Goal: Task Accomplishment & Management: Manage account settings

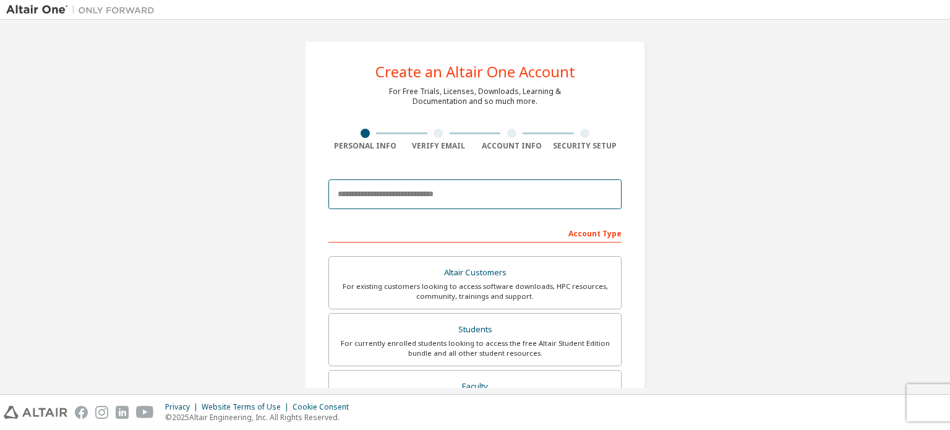
click at [445, 200] on input "email" at bounding box center [474, 194] width 293 height 30
type input "**********"
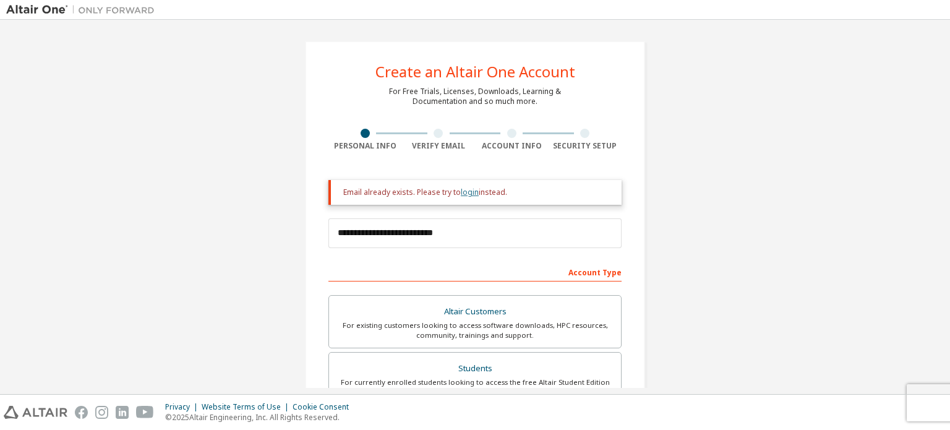
click at [463, 190] on link "login" at bounding box center [470, 192] width 18 height 11
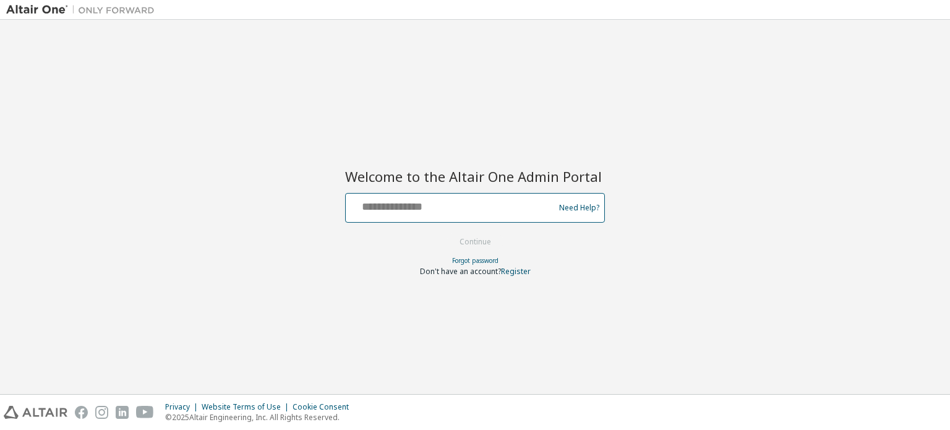
click at [427, 209] on input "text" at bounding box center [452, 205] width 202 height 18
type input "**********"
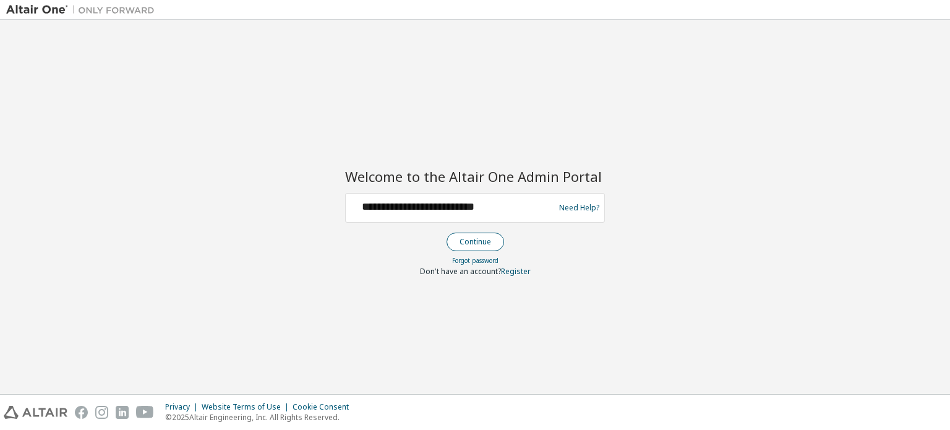
click at [485, 238] on button "Continue" at bounding box center [476, 242] width 58 height 19
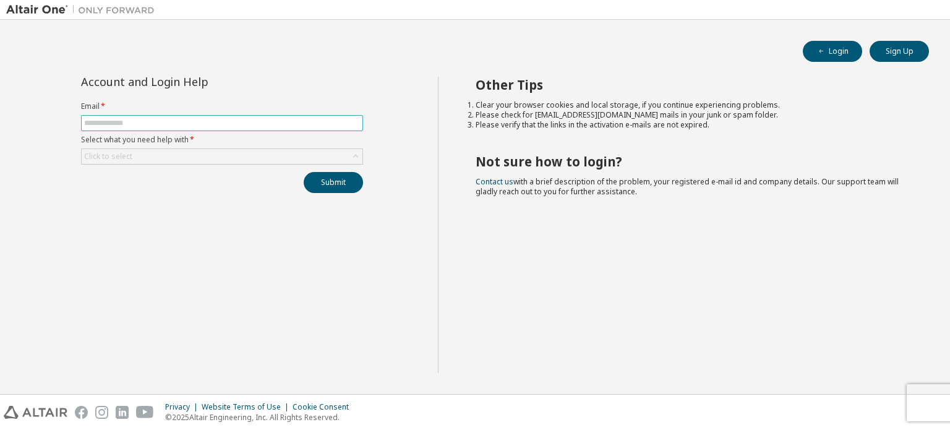
click at [266, 123] on input "text" at bounding box center [222, 123] width 276 height 10
type input "**********"
click at [210, 155] on div "Click to select" at bounding box center [222, 156] width 281 height 15
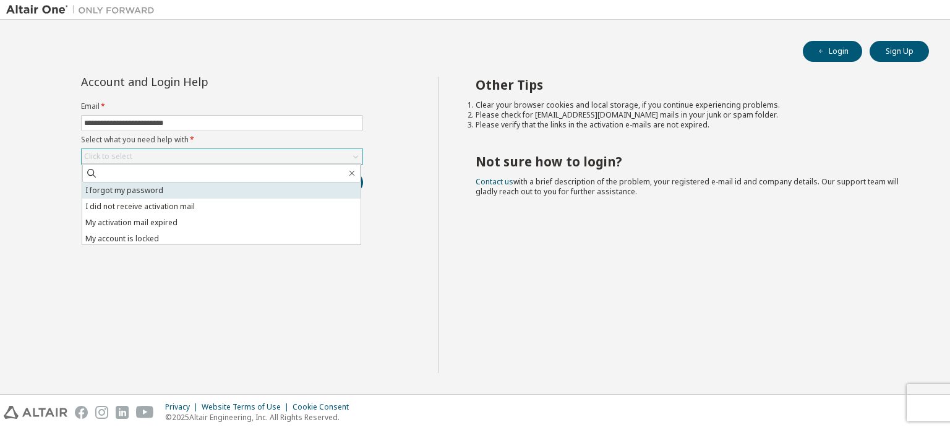
click at [195, 190] on li "I forgot my password" at bounding box center [221, 190] width 278 height 16
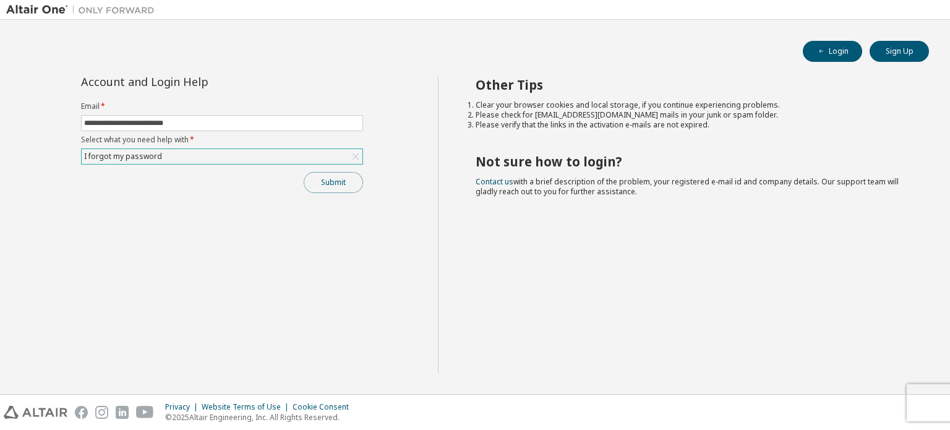
click at [342, 189] on button "Submit" at bounding box center [333, 182] width 59 height 21
click at [849, 49] on button "Login" at bounding box center [832, 51] width 59 height 21
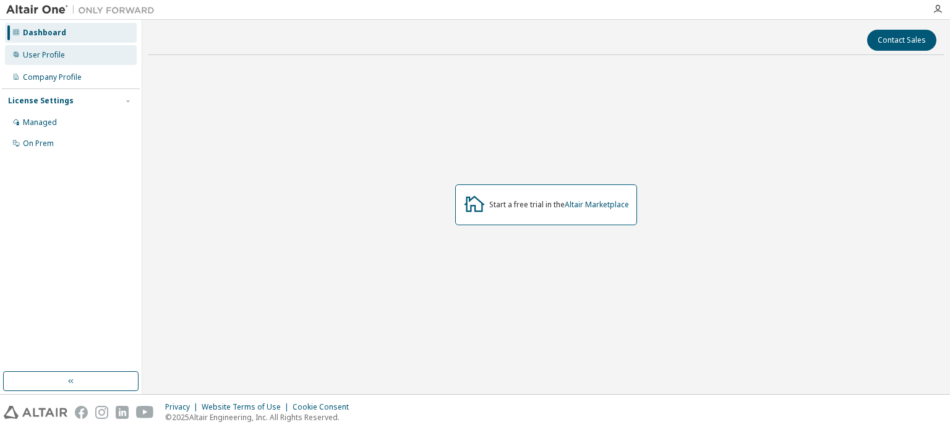
click at [67, 58] on div "User Profile" at bounding box center [71, 55] width 132 height 20
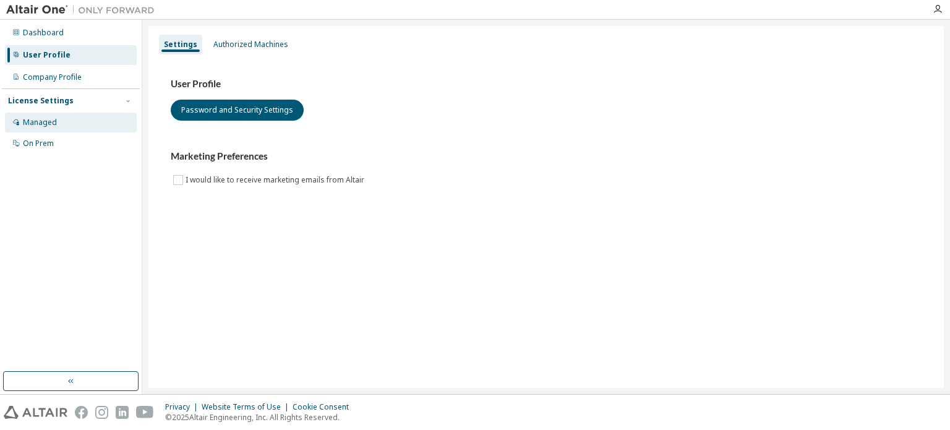
click at [42, 121] on div "Managed" at bounding box center [40, 123] width 34 height 10
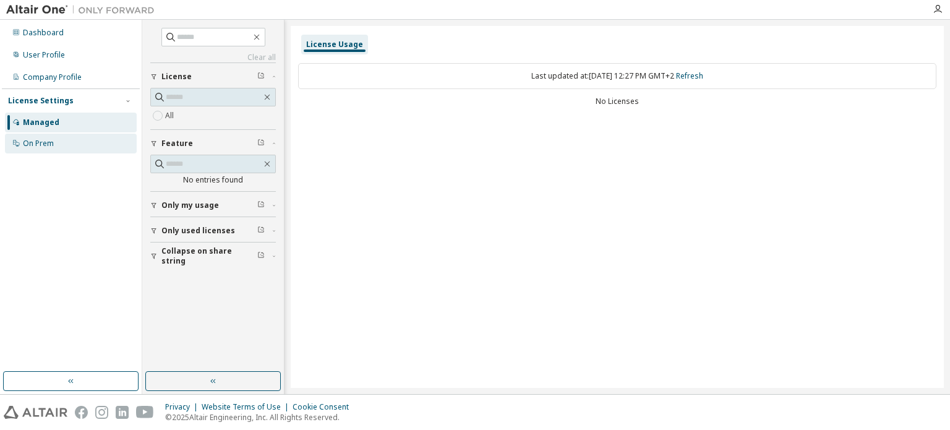
click at [64, 140] on div "On Prem" at bounding box center [71, 144] width 132 height 20
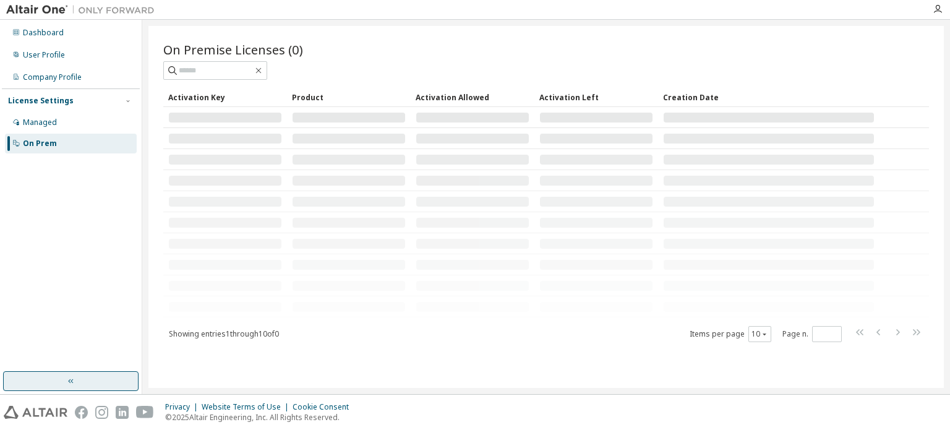
click at [59, 383] on button "button" at bounding box center [70, 381] width 135 height 20
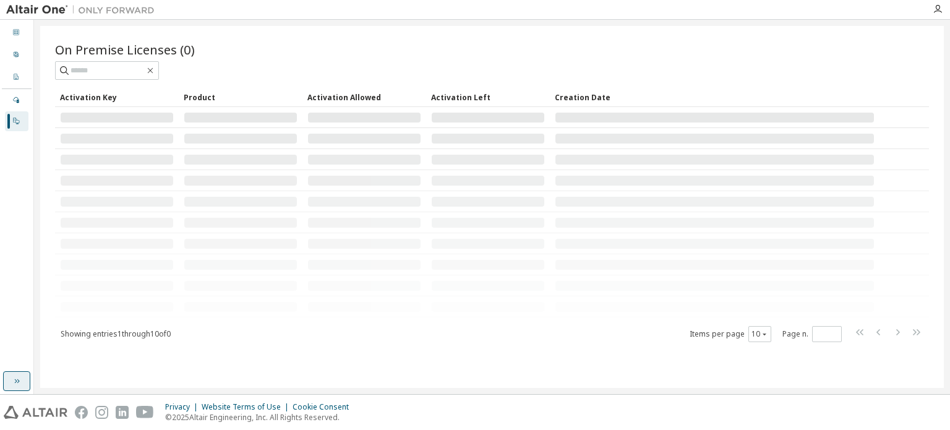
click at [22, 379] on button "button" at bounding box center [16, 381] width 27 height 20
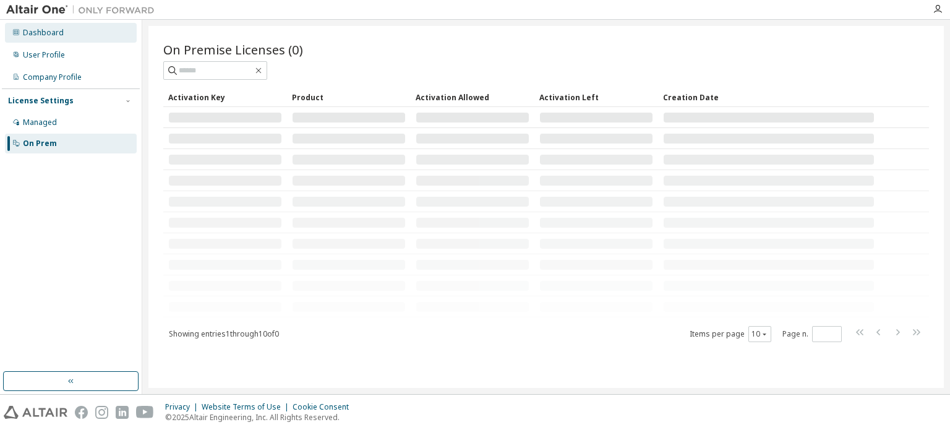
click at [56, 28] on div "Dashboard" at bounding box center [43, 33] width 41 height 10
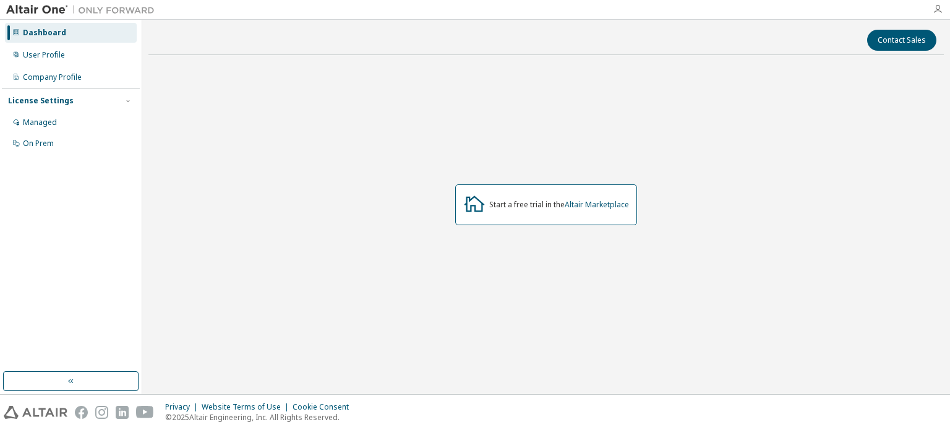
click at [933, 7] on icon "button" at bounding box center [938, 9] width 10 height 10
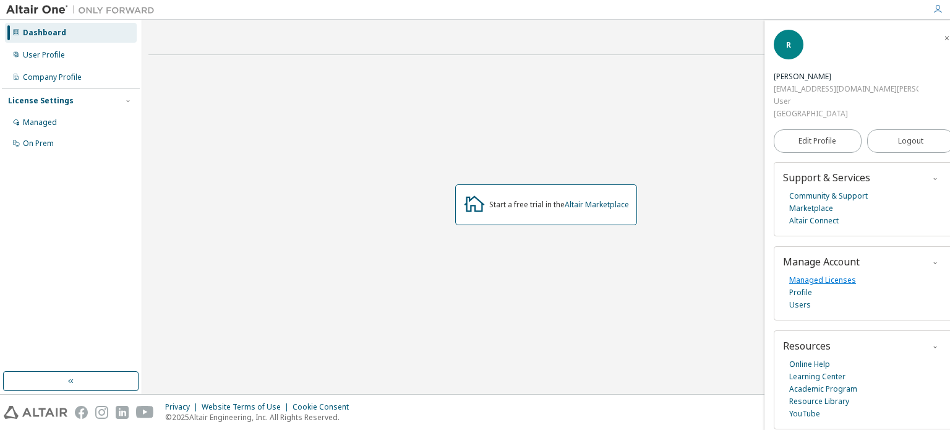
click at [843, 274] on link "Managed Licenses" at bounding box center [822, 280] width 67 height 12
